Goal: Information Seeking & Learning: Understand process/instructions

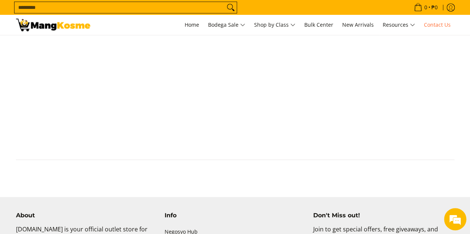
scroll to position [570, 0]
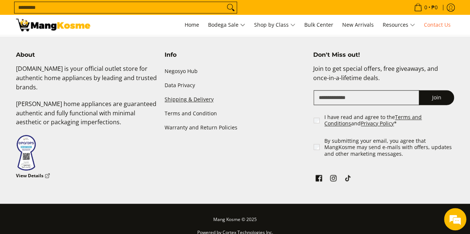
click at [181, 93] on link "Shipping & Delivery" at bounding box center [235, 100] width 141 height 14
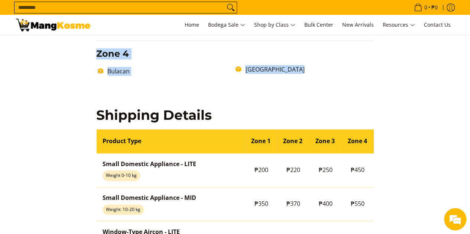
drag, startPoint x: 120, startPoint y: 62, endPoint x: 352, endPoint y: 76, distance: 233.0
click at [352, 76] on div "Delivery Time Frame Please allow seven (7) business days lead time upon receipt…" at bounding box center [235, 11] width 285 height 822
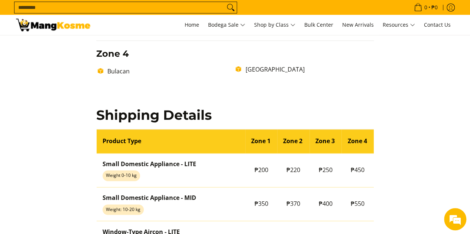
drag, startPoint x: 103, startPoint y: 142, endPoint x: 378, endPoint y: 227, distance: 287.8
click at [378, 227] on div "Delivery Time Frame Please allow seven (7) business days lead time upon receipt…" at bounding box center [235, 7] width 292 height 829
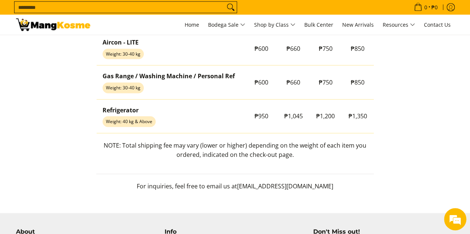
scroll to position [754, 0]
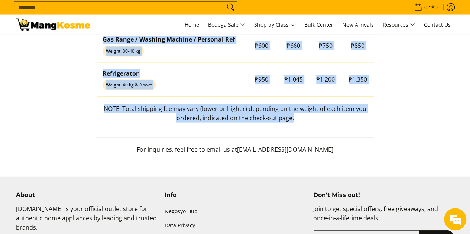
click at [295, 116] on p "NOTE: Total shipping fee may vary (lower or higher) depending on the weight of …" at bounding box center [235, 117] width 278 height 26
copy div "Product Type Zone 1 Zone 2 Zone 3 Zone 4 Small Domestic Appliance - LITE Weight…"
